Goal: Task Accomplishment & Management: Complete application form

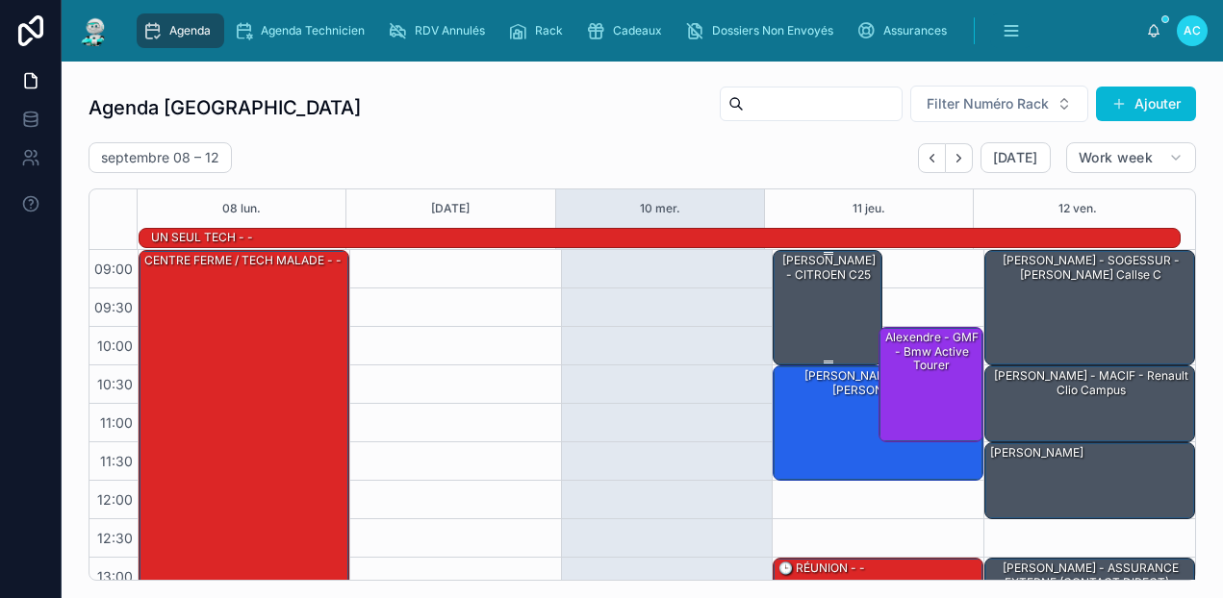
click at [812, 284] on div "[PERSON_NAME] - CITROEN c25" at bounding box center [828, 268] width 104 height 32
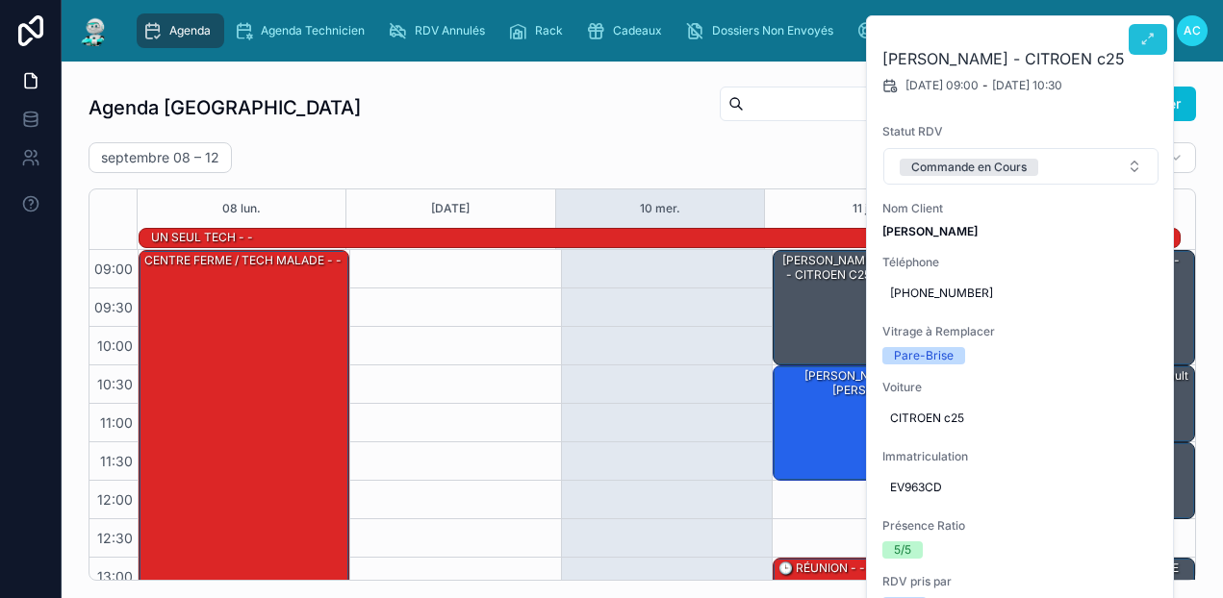
click at [1144, 49] on button at bounding box center [1147, 39] width 38 height 31
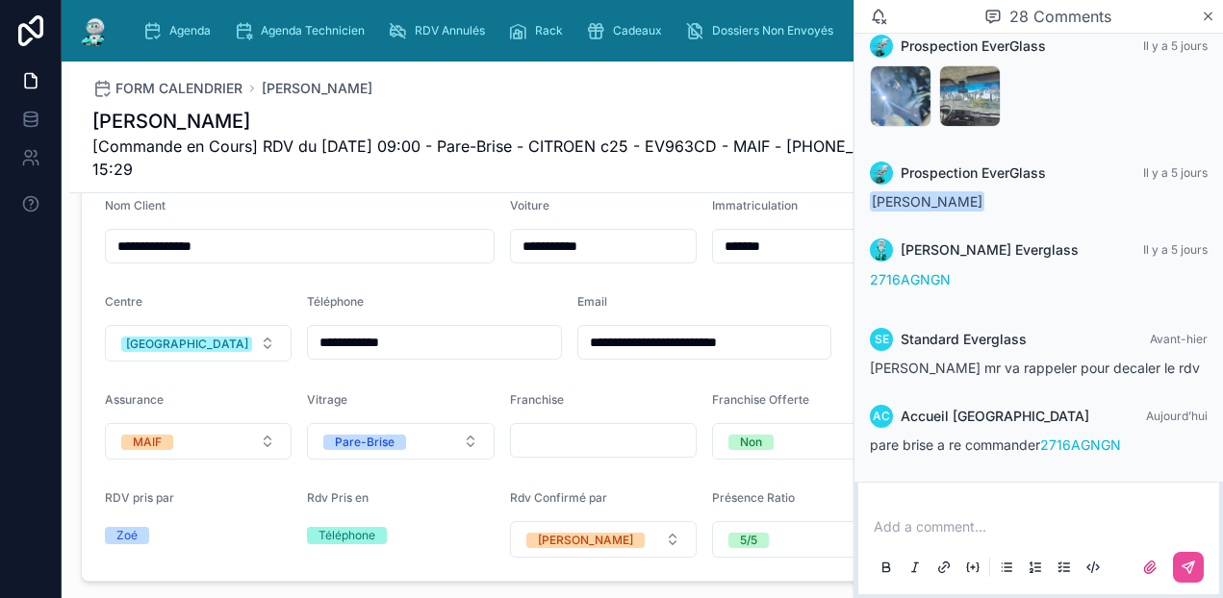
scroll to position [481, 0]
click at [1200, 17] on icon at bounding box center [1207, 16] width 14 height 15
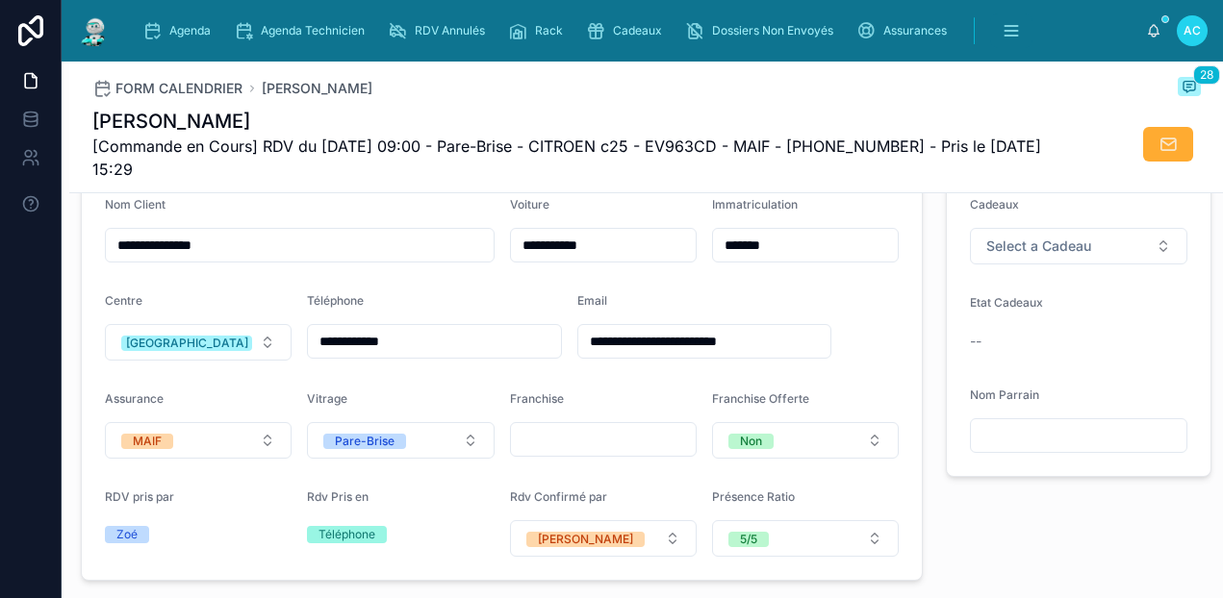
click at [103, 29] on img at bounding box center [94, 30] width 35 height 31
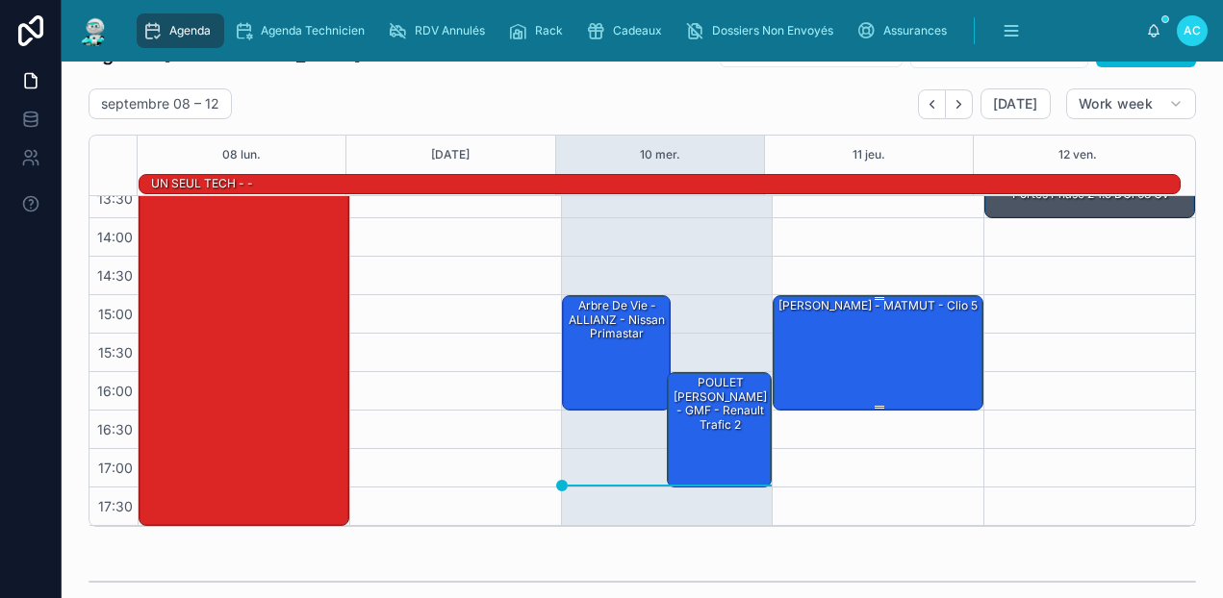
scroll to position [96, 0]
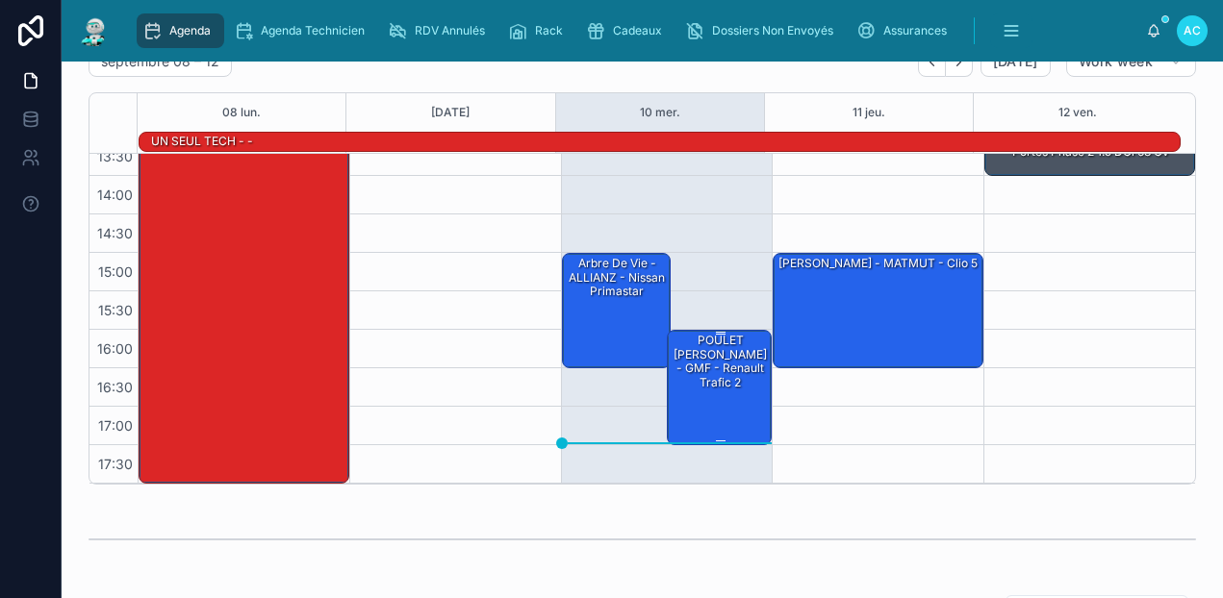
click at [694, 370] on div "POULET [PERSON_NAME] - GMF - renault trafic 2" at bounding box center [719, 362] width 99 height 60
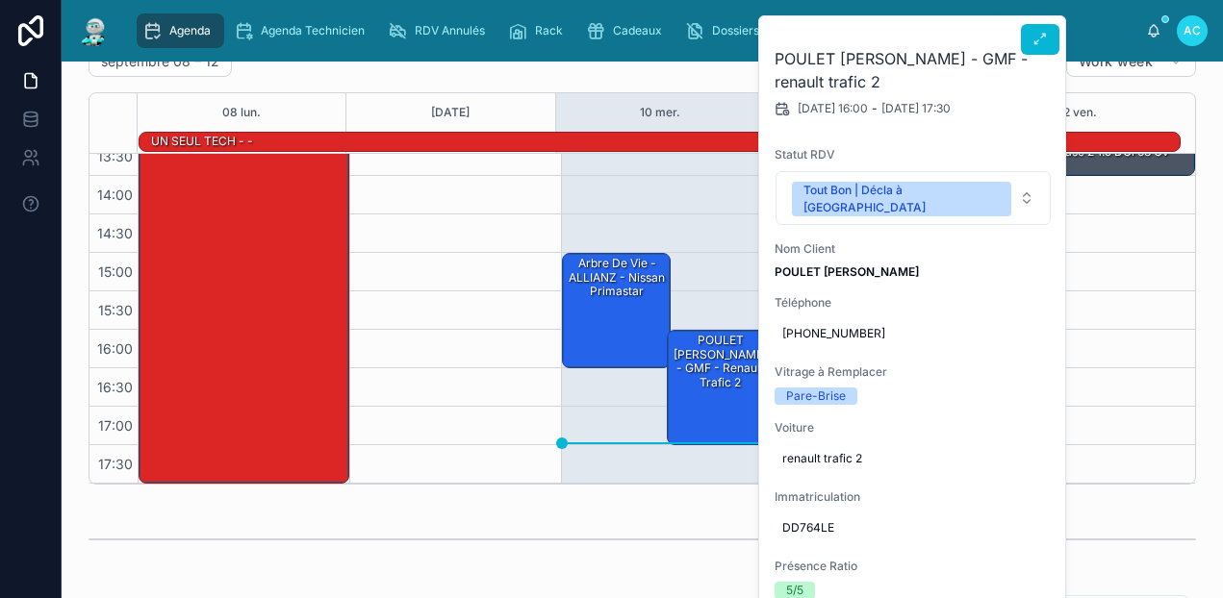
click at [1033, 37] on icon at bounding box center [1039, 39] width 15 height 15
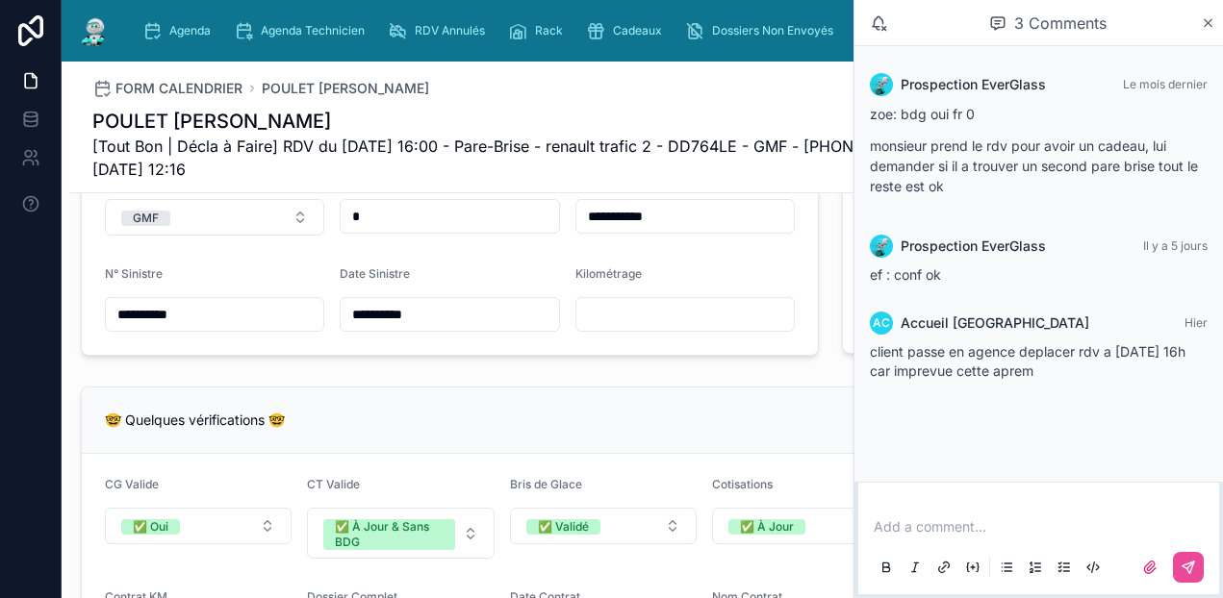
scroll to position [1347, 0]
click at [1200, 26] on icon at bounding box center [1207, 22] width 14 height 15
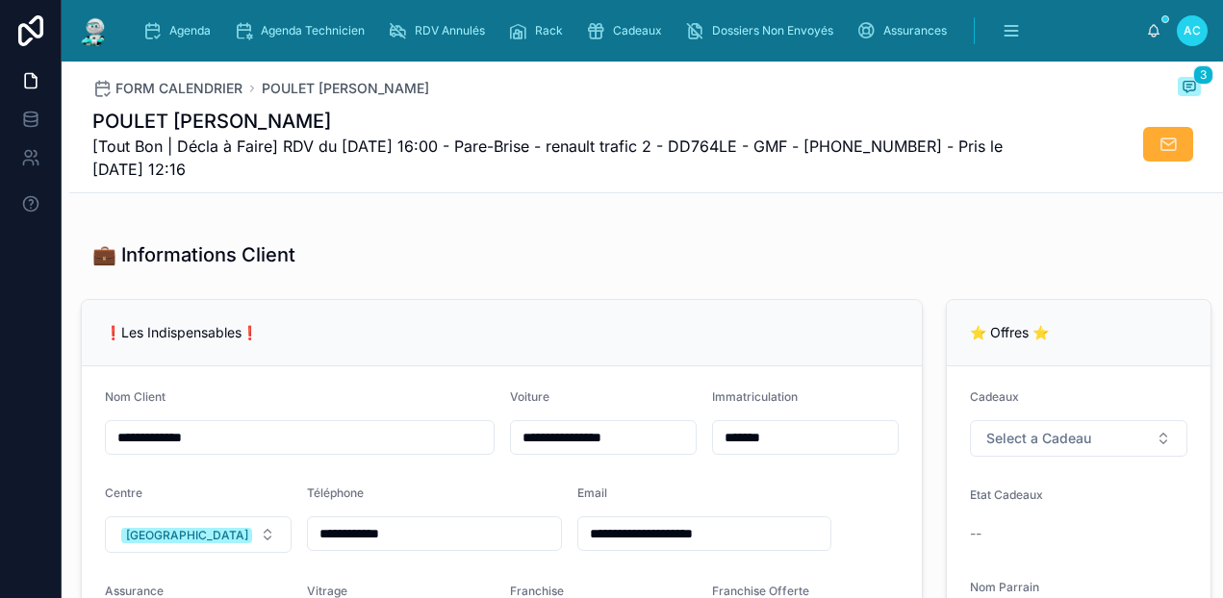
scroll to position [481, 0]
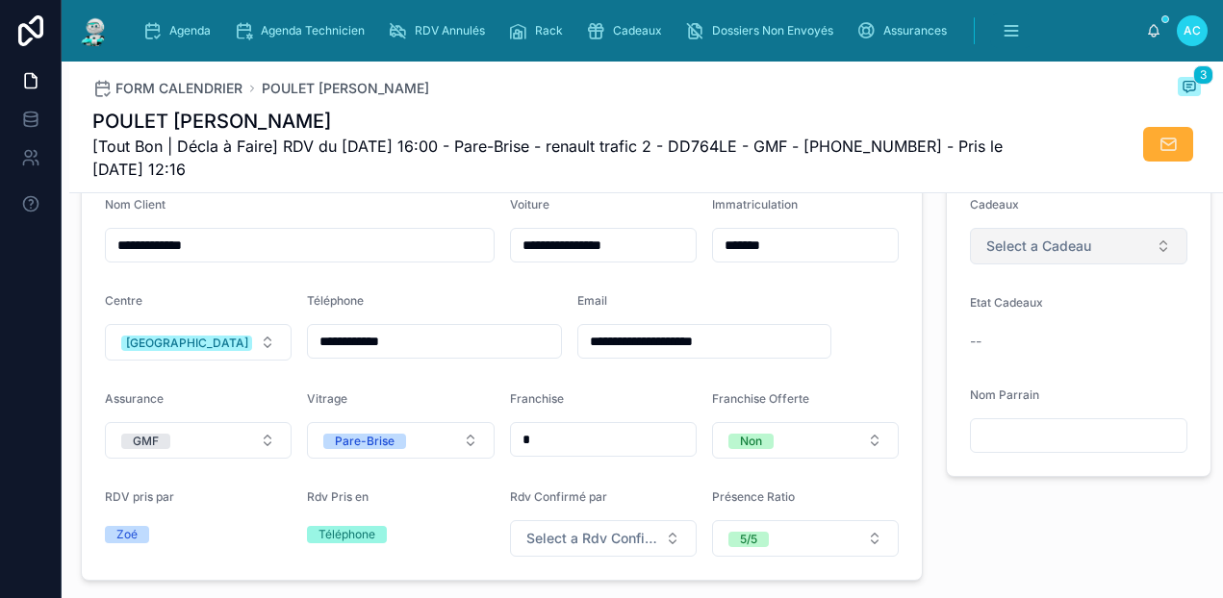
click at [1055, 256] on span "Select a Cadeau" at bounding box center [1038, 246] width 105 height 19
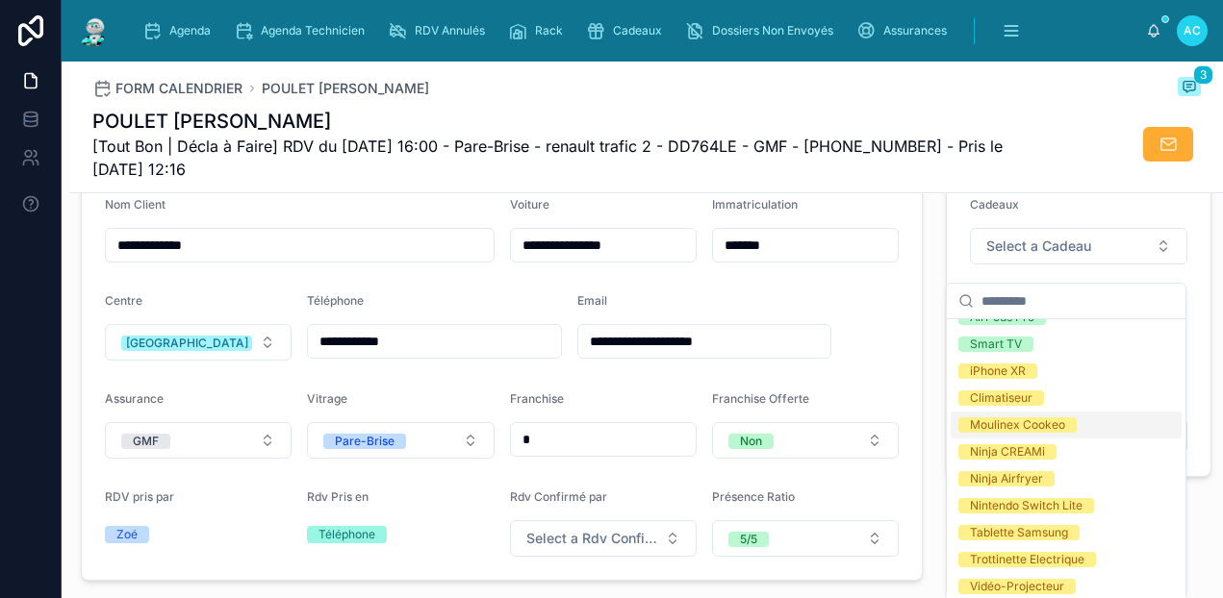
scroll to position [366, 0]
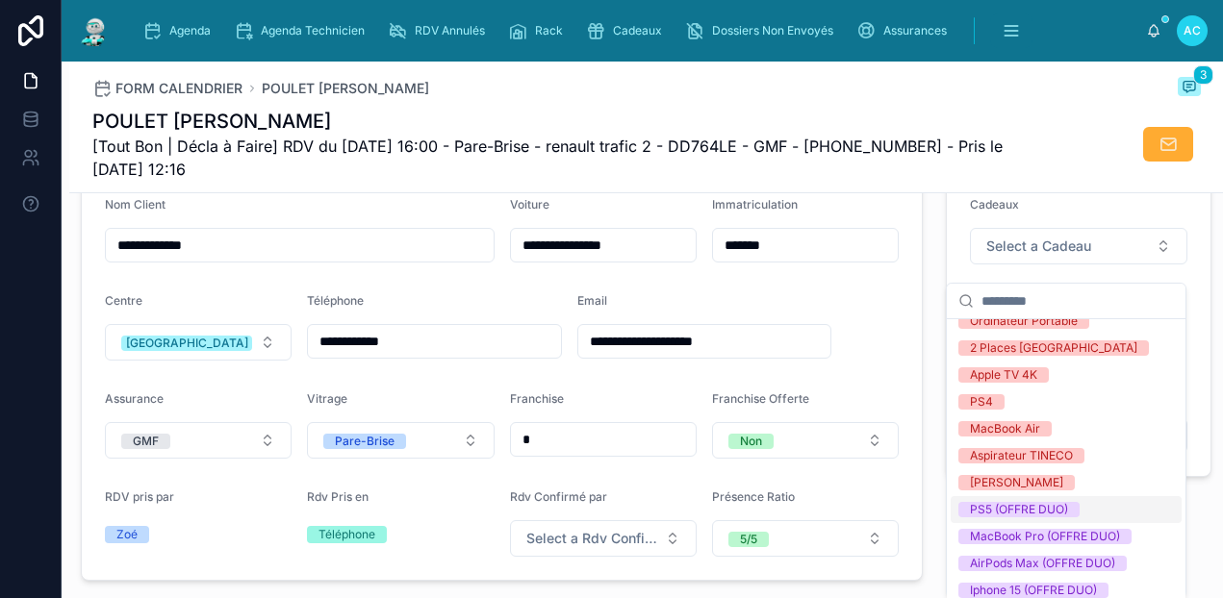
click at [1030, 513] on div "PS5 (OFFRE DUO)" at bounding box center [1019, 509] width 98 height 15
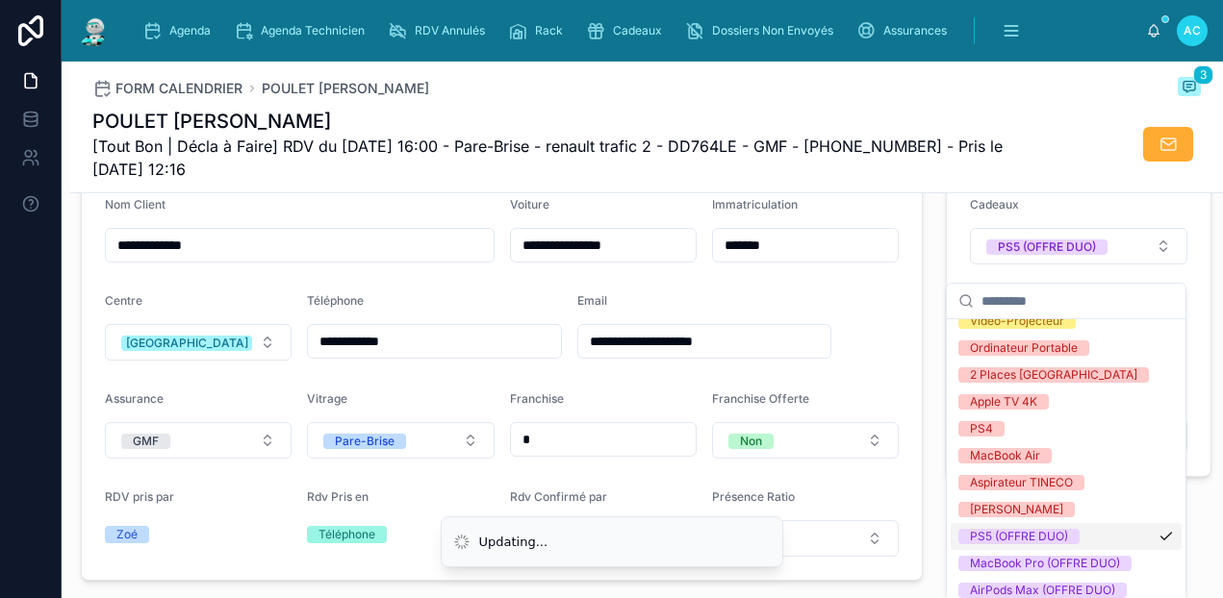
scroll to position [392, 0]
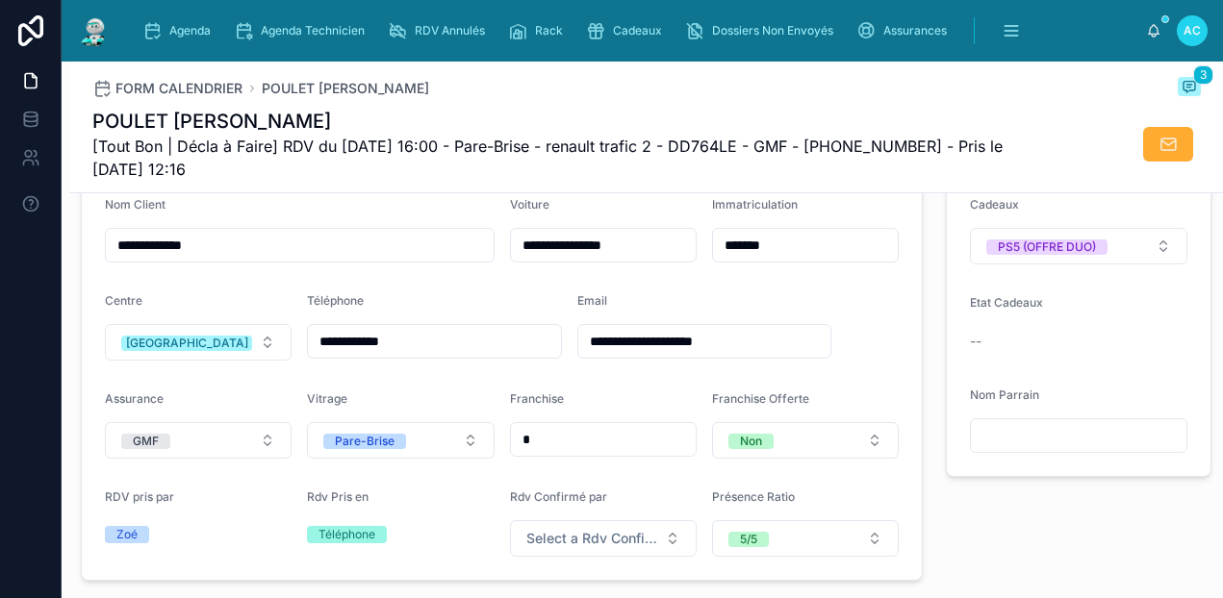
click at [851, 83] on div "FORM CALENDRIER POULET [PERSON_NAME] 3" at bounding box center [646, 88] width 1108 height 23
click at [103, 48] on div at bounding box center [94, 31] width 35 height 62
click at [97, 27] on img at bounding box center [94, 30] width 35 height 31
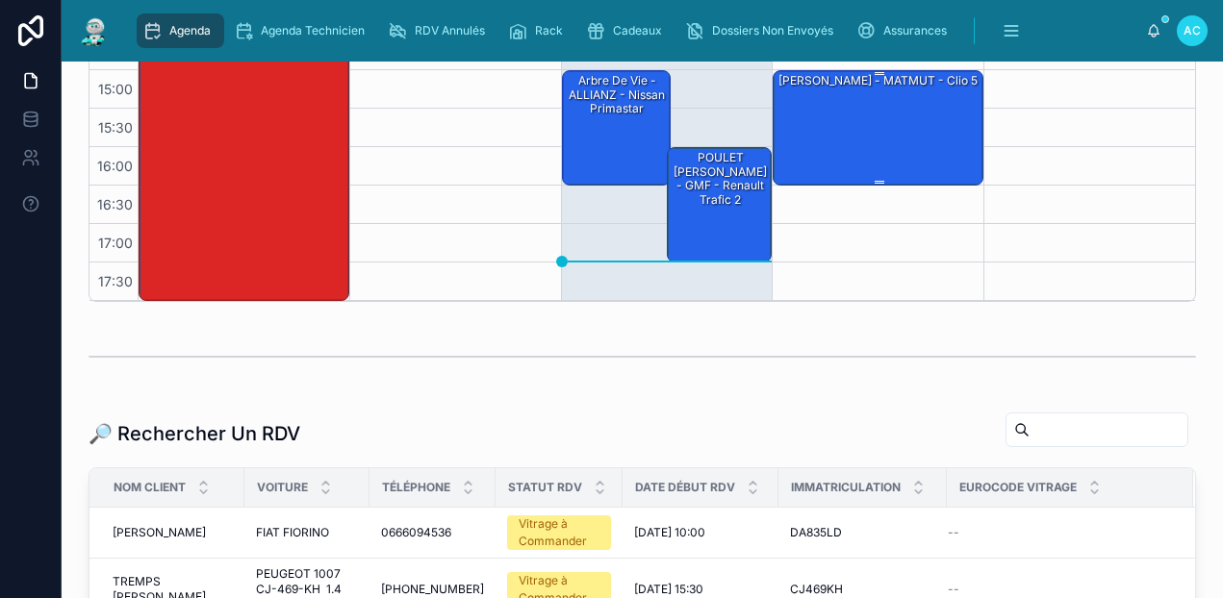
scroll to position [289, 0]
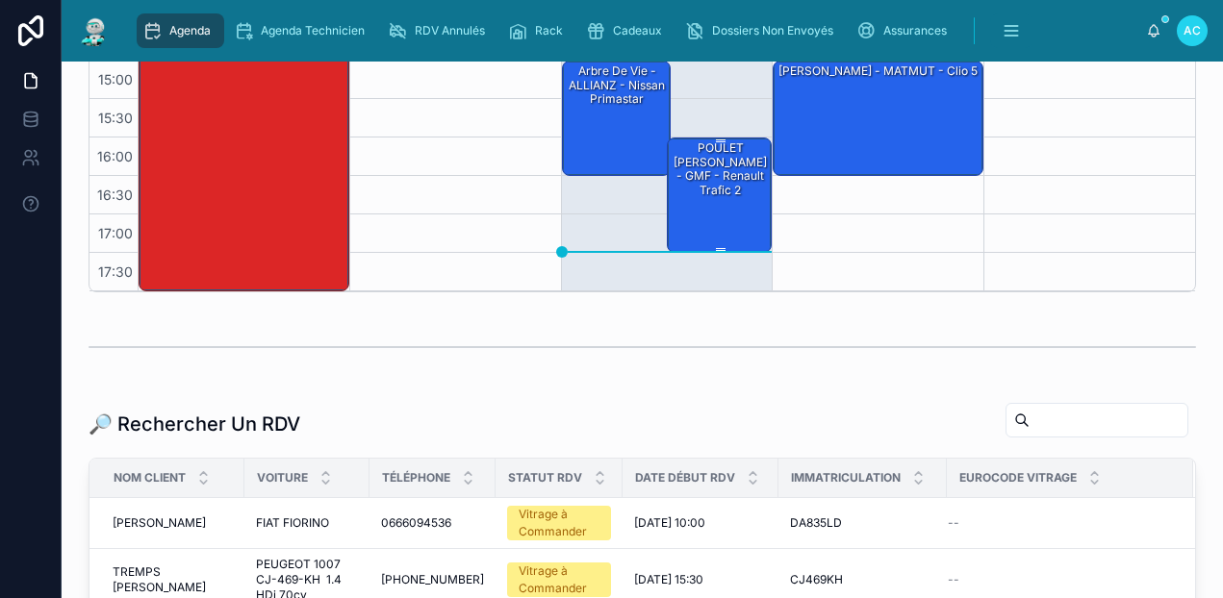
click at [728, 183] on div "POULET [PERSON_NAME] - GMF - renault trafic 2" at bounding box center [719, 169] width 99 height 60
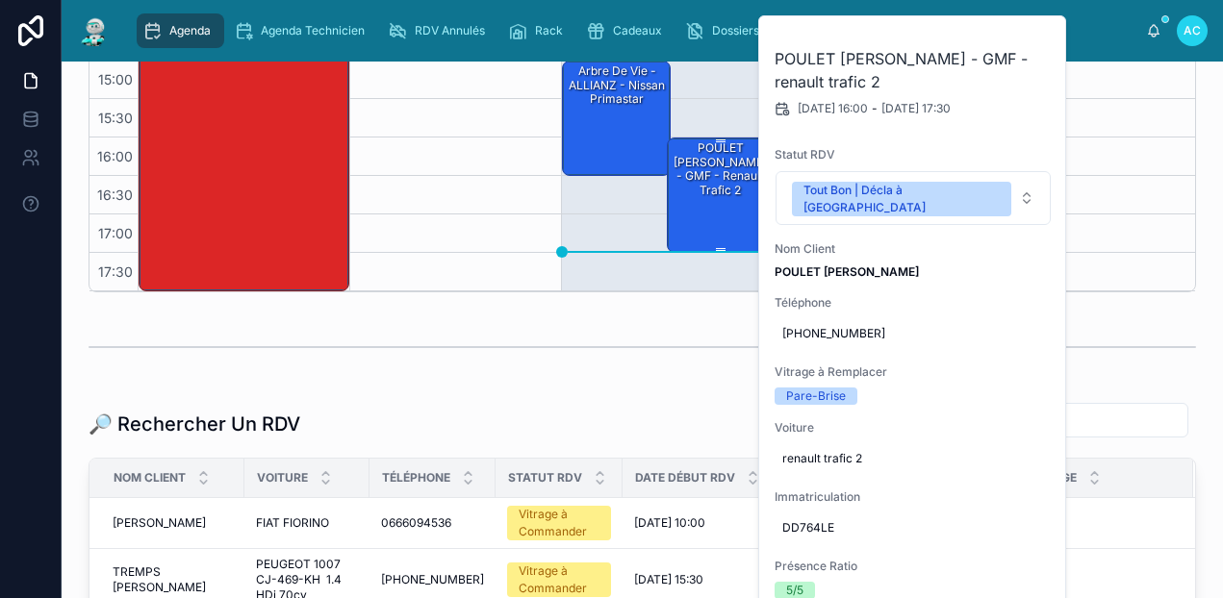
click at [728, 183] on div "POULET [PERSON_NAME] - GMF - renault trafic 2" at bounding box center [719, 169] width 99 height 60
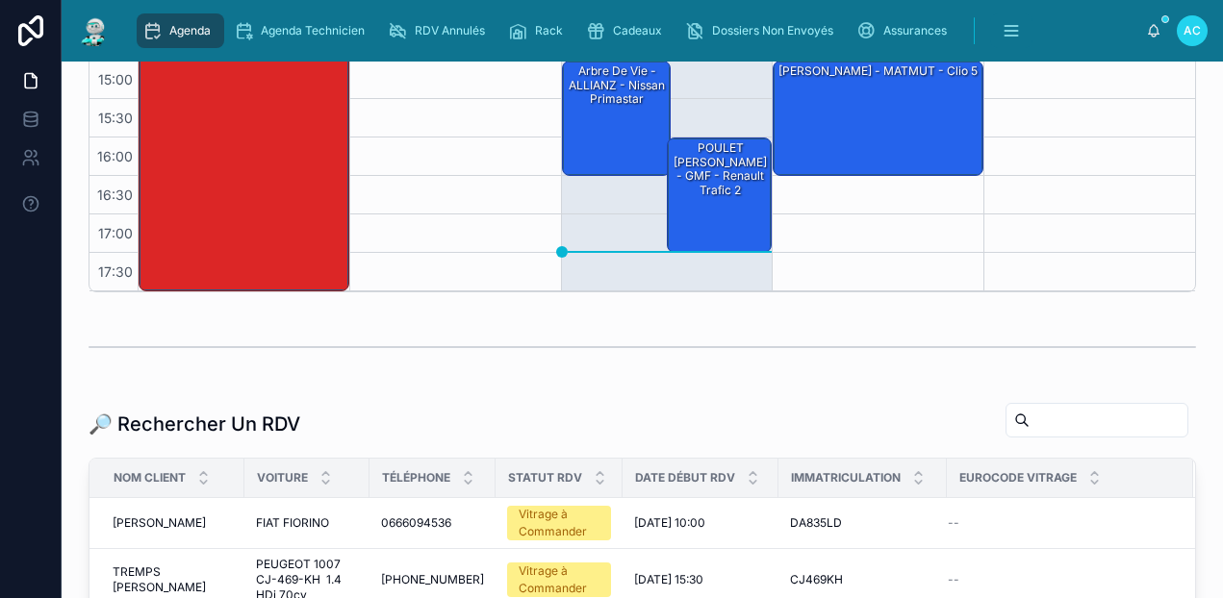
click at [654, 294] on div "Agenda Carcassonne Filter Numéro Rack Ajouter [DATE] – [DATE] [DATE] Work week …" at bounding box center [642, 44] width 1130 height 512
